Goal: Task Accomplishment & Management: Complete application form

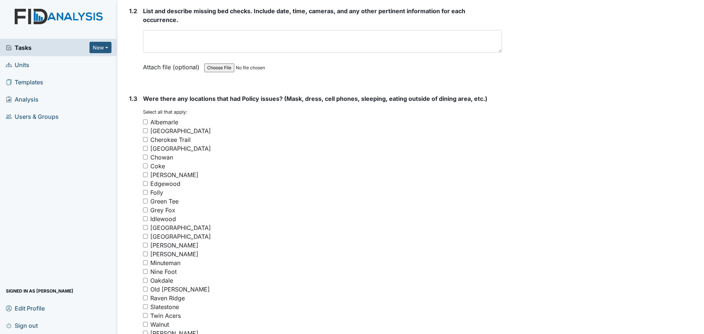
scroll to position [440, 0]
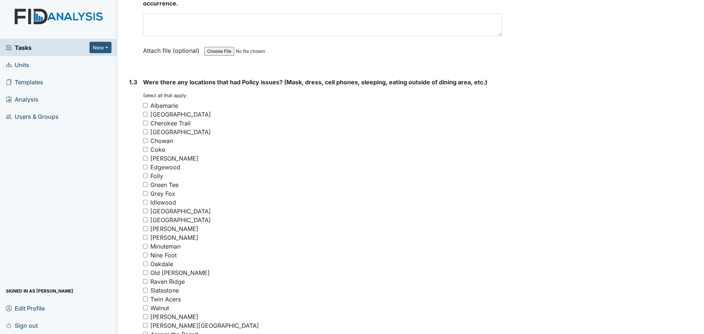
click at [147, 281] on input "Raven Ridge" at bounding box center [145, 281] width 5 height 5
checkbox input "true"
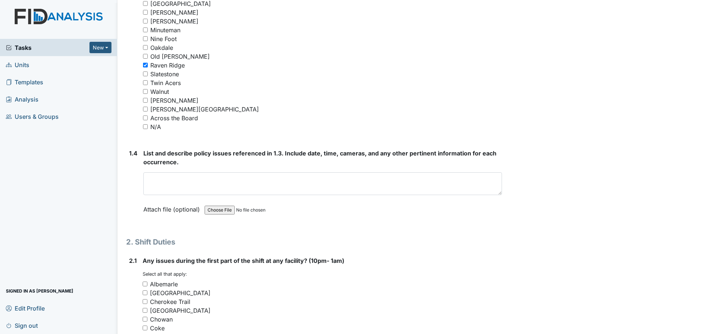
scroll to position [660, 0]
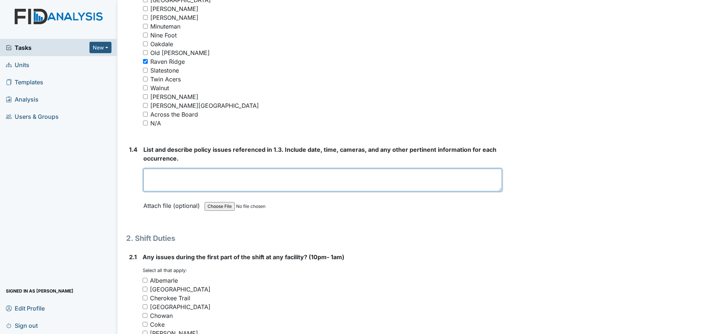
click at [253, 176] on textarea at bounding box center [322, 180] width 359 height 23
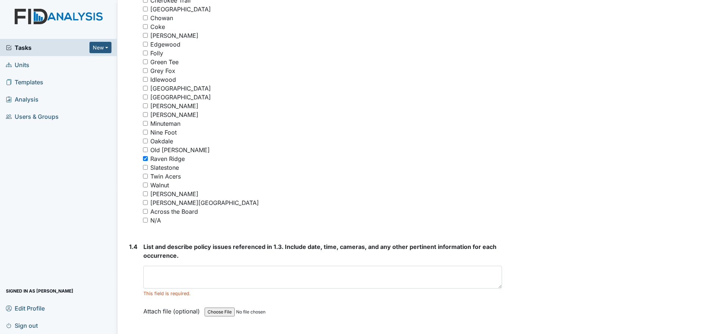
scroll to position [550, 0]
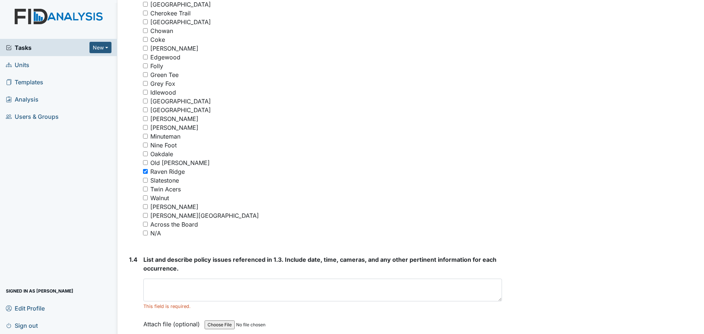
click at [146, 180] on input "Slatestone" at bounding box center [145, 180] width 5 height 5
checkbox input "true"
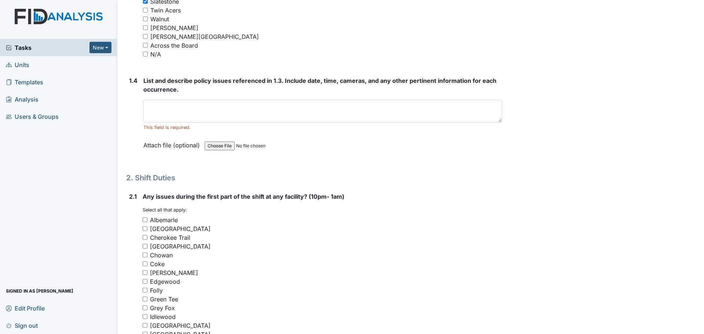
scroll to position [734, 0]
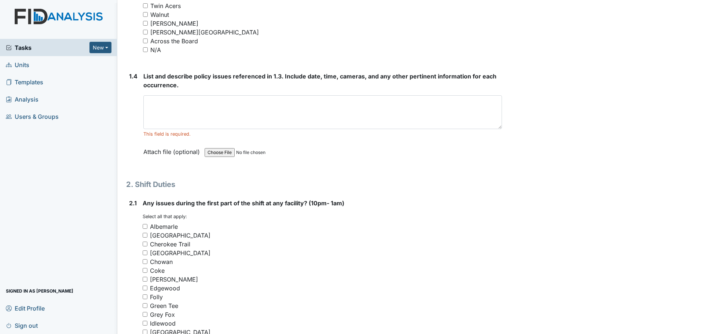
drag, startPoint x: 497, startPoint y: 117, endPoint x: 498, endPoint y: 128, distance: 11.4
click at [498, 128] on textarea at bounding box center [322, 112] width 359 height 34
click at [423, 103] on textarea at bounding box center [322, 112] width 359 height 34
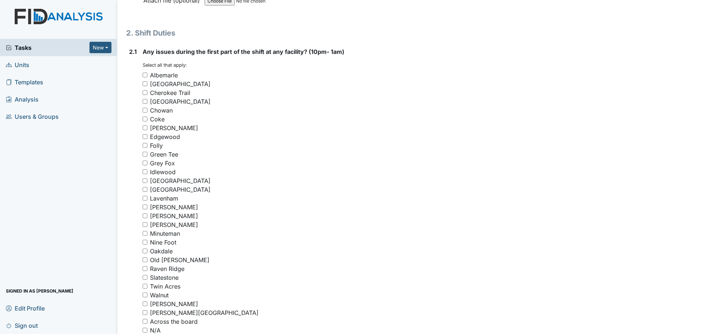
scroll to position [917, 0]
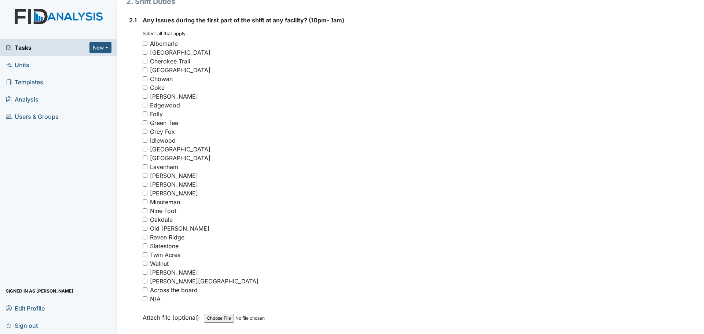
type textarea "Raven Ridge Slatestone"
click at [145, 238] on input "Raven Ridge" at bounding box center [145, 237] width 5 height 5
checkbox input "true"
click at [145, 247] on input "Slatestone" at bounding box center [145, 246] width 5 height 5
checkbox input "true"
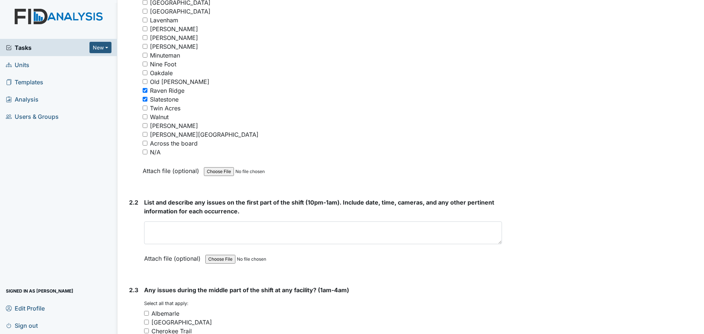
scroll to position [1101, 0]
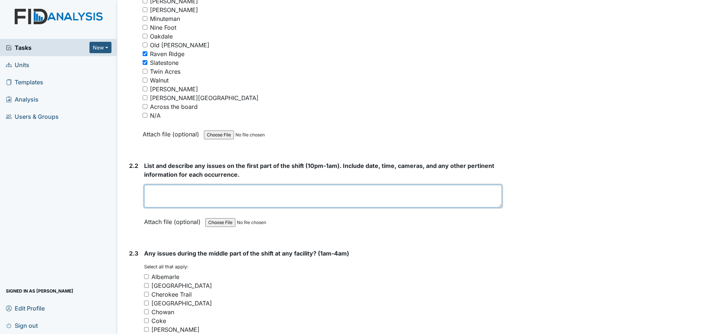
click at [282, 196] on textarea at bounding box center [323, 196] width 358 height 23
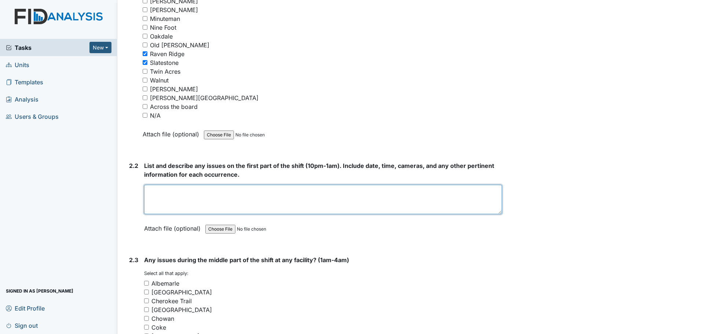
drag, startPoint x: 497, startPoint y: 207, endPoint x: 497, endPoint y: 215, distance: 8.8
click at [497, 214] on textarea at bounding box center [323, 199] width 358 height 29
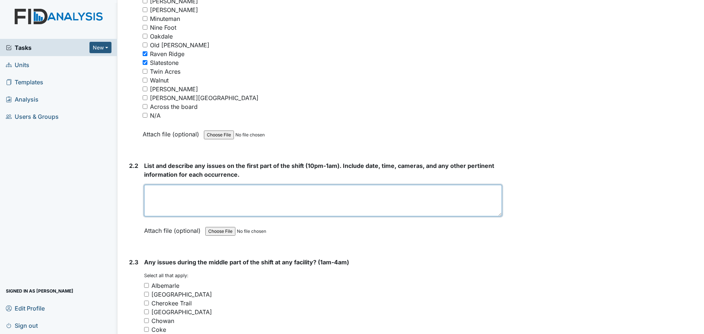
type textarea "E"
type textarea "="
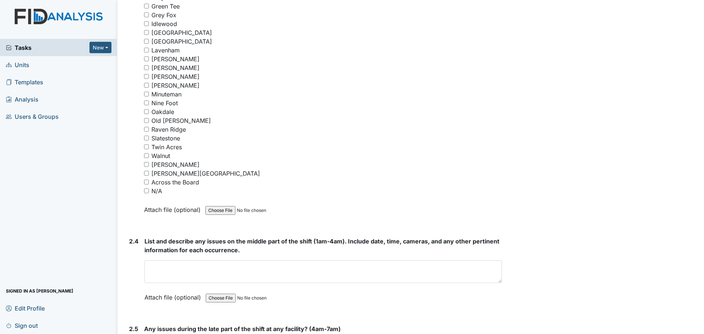
scroll to position [1504, 0]
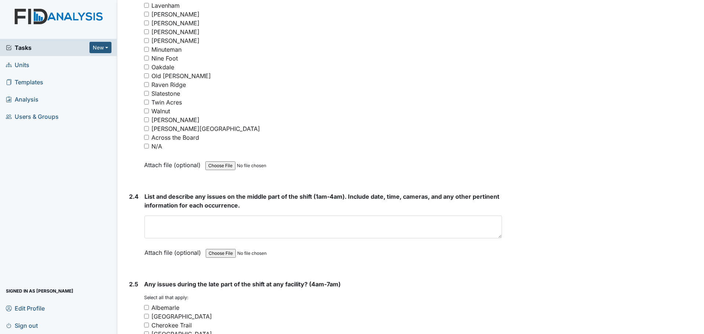
type textarea "Raven Ridge Slatestone"
click at [167, 223] on textarea at bounding box center [324, 227] width 358 height 23
click at [147, 146] on input "N/A" at bounding box center [146, 146] width 5 height 5
checkbox input "true"
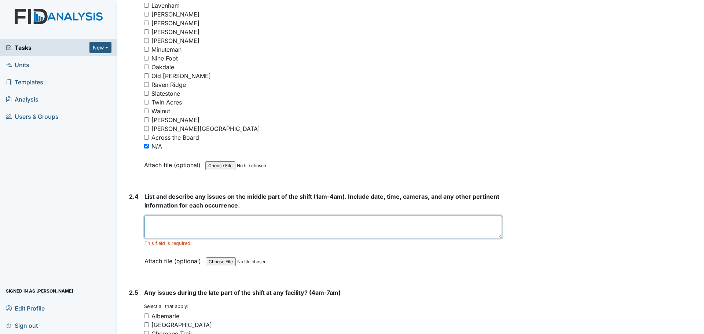
click at [228, 233] on textarea at bounding box center [324, 227] width 358 height 23
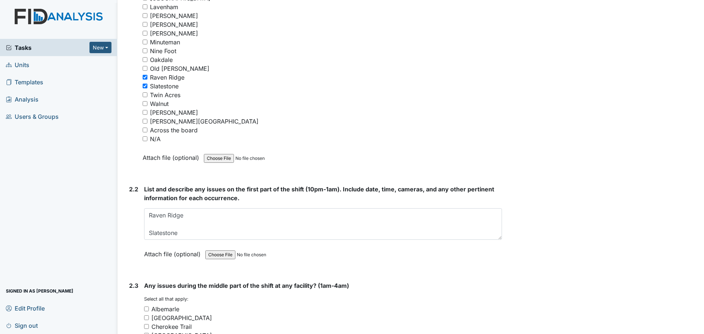
scroll to position [1064, 0]
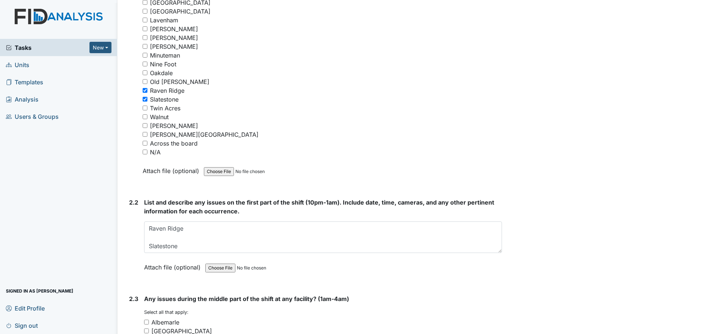
type textarea "Staff were cleaning"
click at [145, 99] on input "Slatestone" at bounding box center [145, 99] width 5 height 5
checkbox input "false"
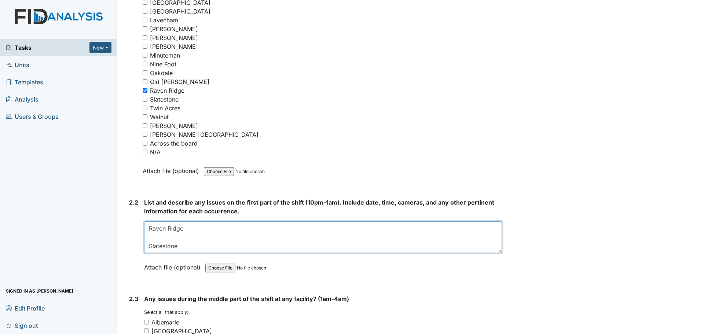
drag, startPoint x: 182, startPoint y: 247, endPoint x: 135, endPoint y: 245, distance: 47.0
click at [135, 245] on div "2.2 List and describe any issues on the first part of the shift (10pm-1am). Inc…" at bounding box center [314, 240] width 376 height 85
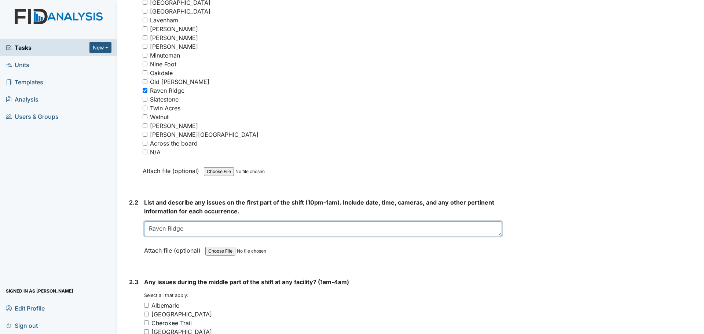
drag, startPoint x: 497, startPoint y: 251, endPoint x: 497, endPoint y: 234, distance: 16.9
click at [497, 234] on textarea "Raven Ridge" at bounding box center [323, 229] width 358 height 15
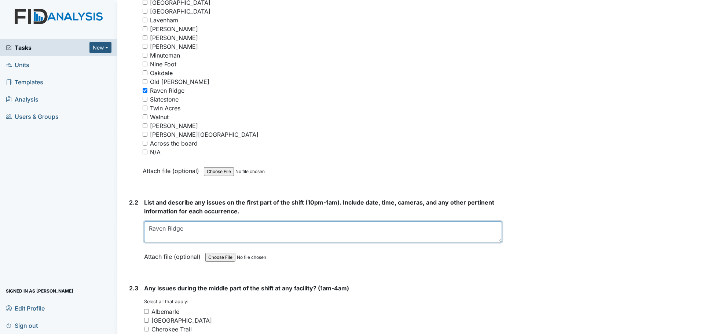
drag, startPoint x: 497, startPoint y: 234, endPoint x: 497, endPoint y: 240, distance: 6.2
click at [497, 240] on textarea "Raven Ridge" at bounding box center [323, 232] width 358 height 21
type textarea "Raven Ridge"
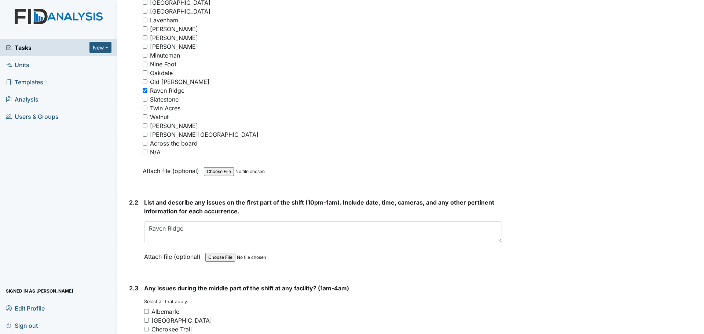
click at [487, 268] on form "List and describe any issues on the first part of the shift (10pm-1am). Include…" at bounding box center [323, 235] width 358 height 74
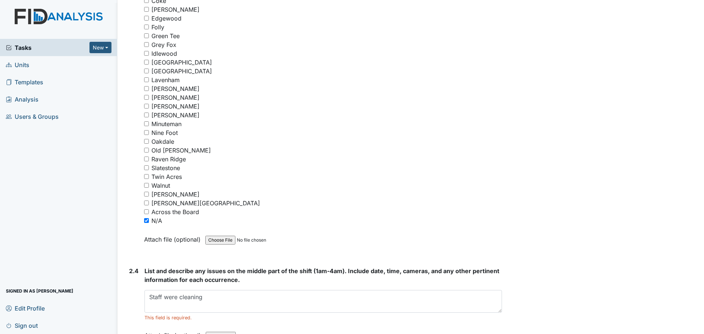
scroll to position [1431, 0]
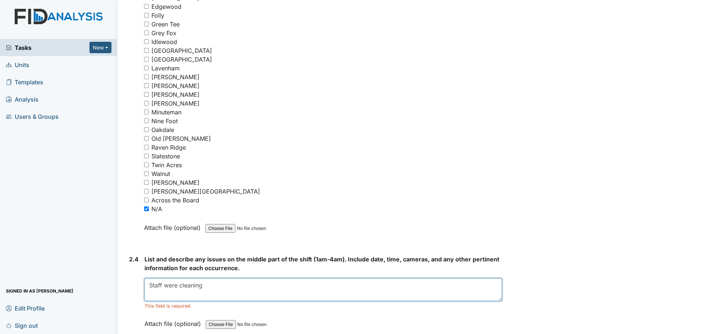
click at [215, 285] on textarea "Staff were cleaning" at bounding box center [324, 289] width 358 height 23
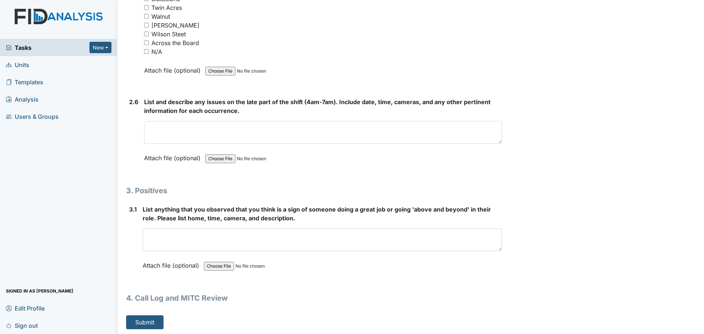
scroll to position [2023, 0]
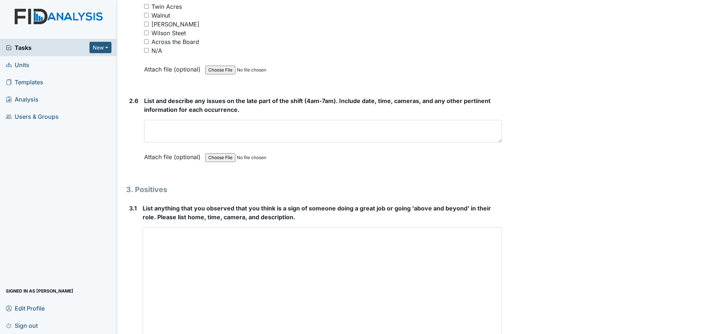
drag, startPoint x: 495, startPoint y: 247, endPoint x: 533, endPoint y: 351, distance: 111.2
click at [533, 334] on html "Tasks New Form Inspection Document Bundle Units Templates Analysis Users & Grou…" at bounding box center [352, 167] width 704 height 334
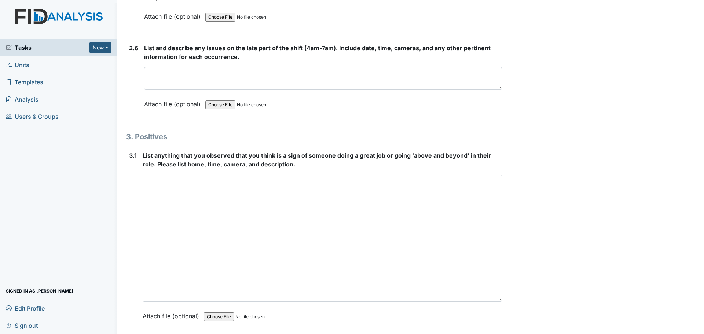
scroll to position [2128, 0]
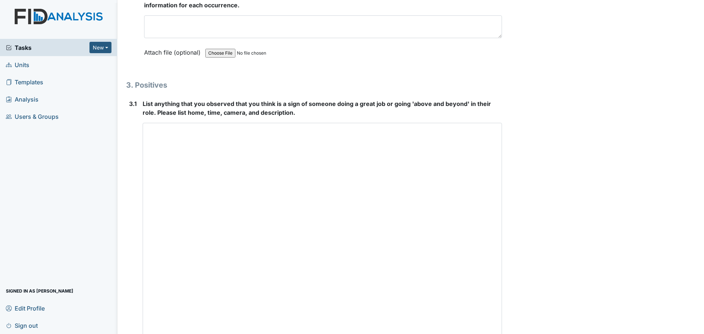
drag, startPoint x: 496, startPoint y: 247, endPoint x: 521, endPoint y: 351, distance: 107.8
click at [521, 334] on html "Tasks New Form Inspection Document Bundle Units Templates Analysis Users & Grou…" at bounding box center [352, 167] width 704 height 334
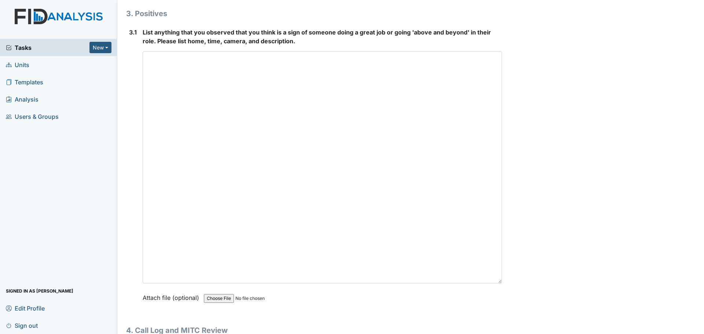
scroll to position [2233, 0]
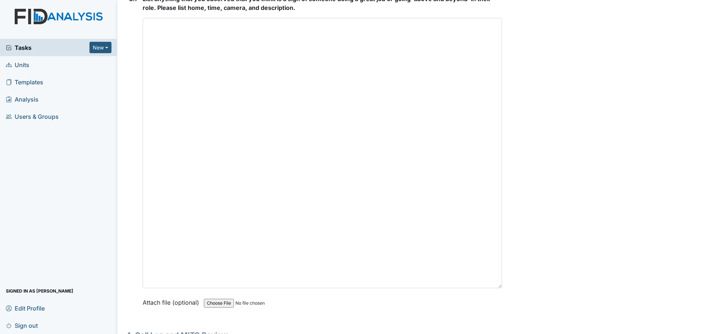
drag, startPoint x: 496, startPoint y: 249, endPoint x: 508, endPoint y: 351, distance: 103.4
click at [508, 334] on html "Tasks New Form Inspection Document Bundle Units Templates Analysis Users & Grou…" at bounding box center [352, 167] width 704 height 334
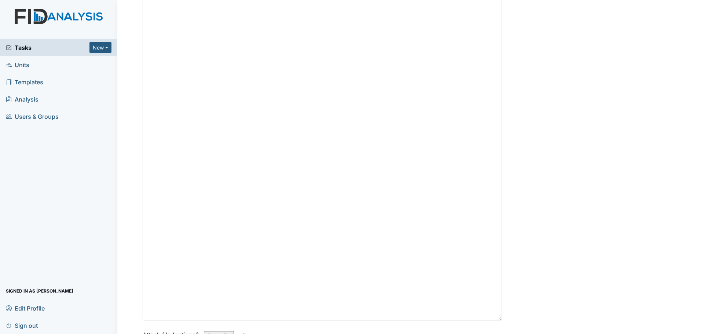
scroll to position [2159, 0]
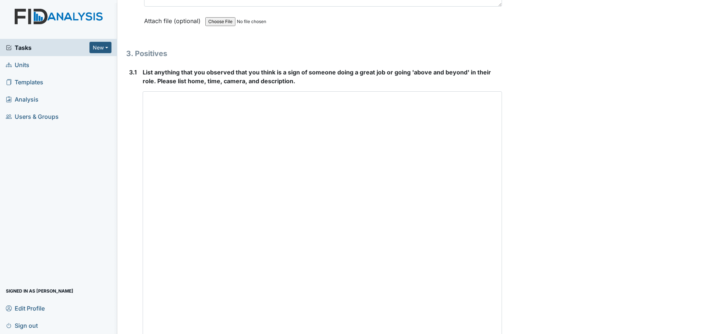
type textarea "Staff were cleaning and helping residents."
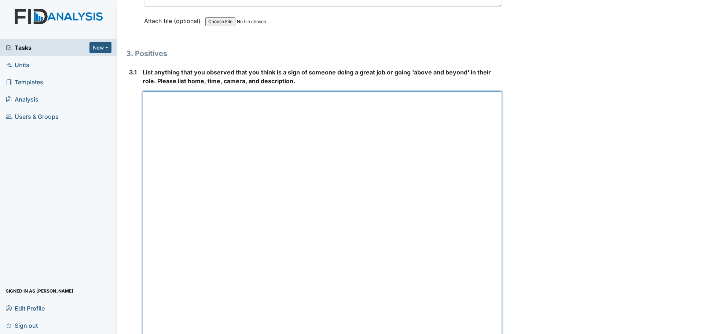
click at [225, 182] on textarea at bounding box center [323, 258] width 360 height 335
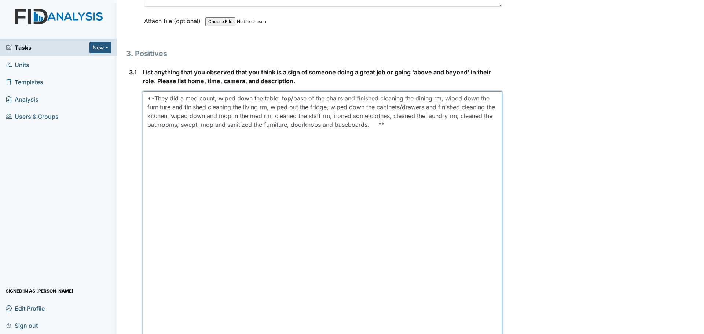
click at [154, 99] on textarea "**They did a med count, wiped down the table, top/base of the chairs and finish…" at bounding box center [323, 258] width 360 height 335
click at [440, 125] on textarea "**Albemarle- They did a med count, wiped down the table, top/base of the chairs…" at bounding box center [323, 258] width 360 height 335
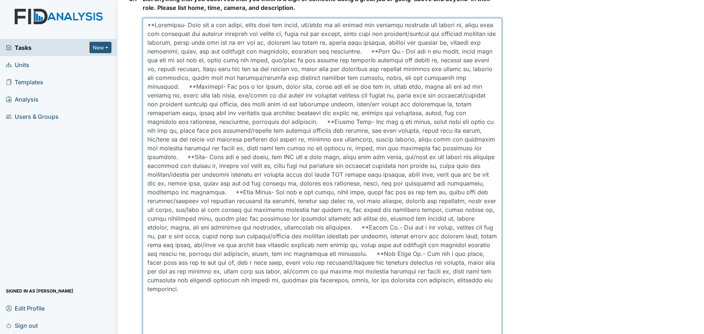
scroll to position [2269, 0]
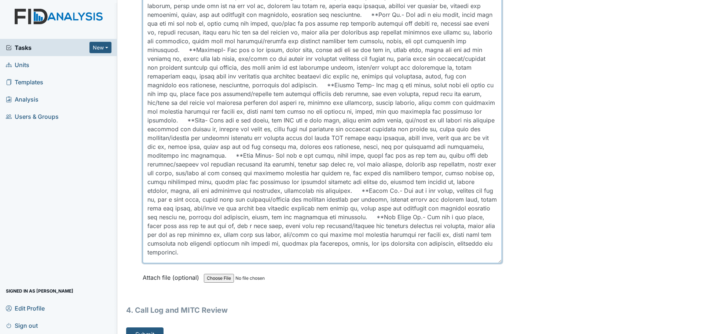
drag, startPoint x: 496, startPoint y: 314, endPoint x: 495, endPoint y: 262, distance: 52.8
click at [495, 262] on textarea at bounding box center [323, 122] width 360 height 282
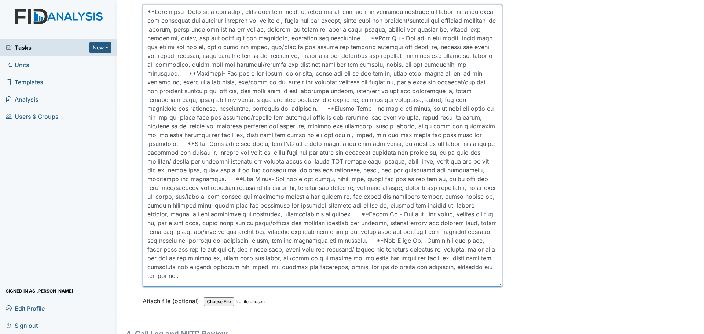
scroll to position [2233, 0]
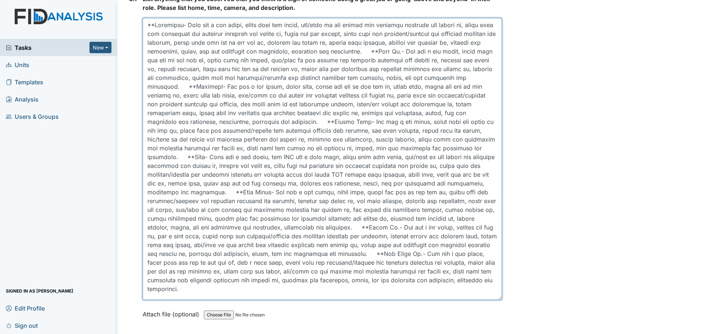
click at [243, 268] on textarea at bounding box center [323, 159] width 360 height 282
type textarea "**Albemarle- They did a med count, wiped down the table, top/base of the chairs…"
